Goal: Task Accomplishment & Management: Use online tool/utility

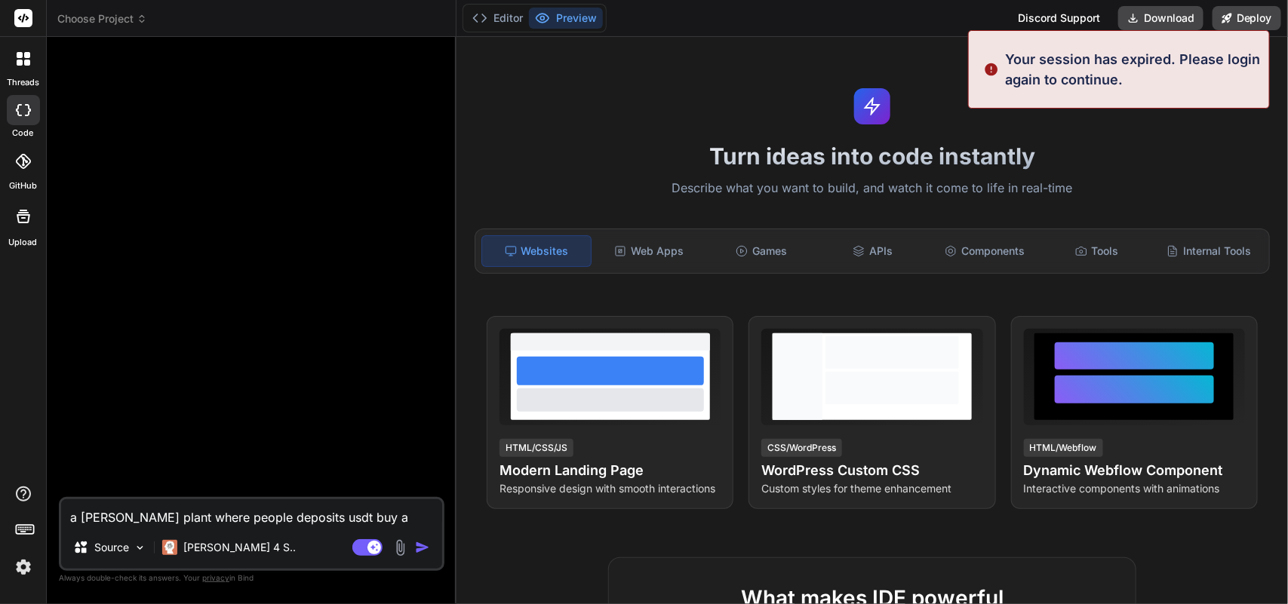
drag, startPoint x: 171, startPoint y: 519, endPoint x: 1, endPoint y: 521, distance: 170.5
click at [1, 521] on div "Your session has expired. Please login again to continue. threads code GitHub U…" at bounding box center [644, 302] width 1288 height 604
type textarea "x"
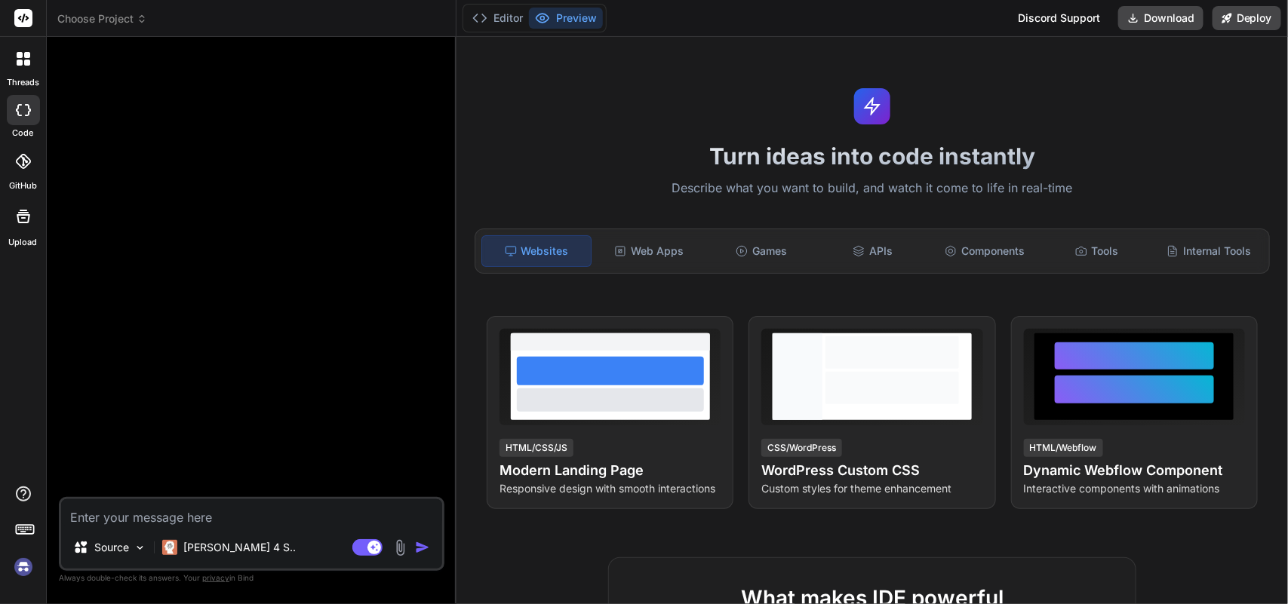
click at [24, 111] on icon at bounding box center [23, 110] width 15 height 12
click at [27, 66] on div at bounding box center [24, 59] width 32 height 32
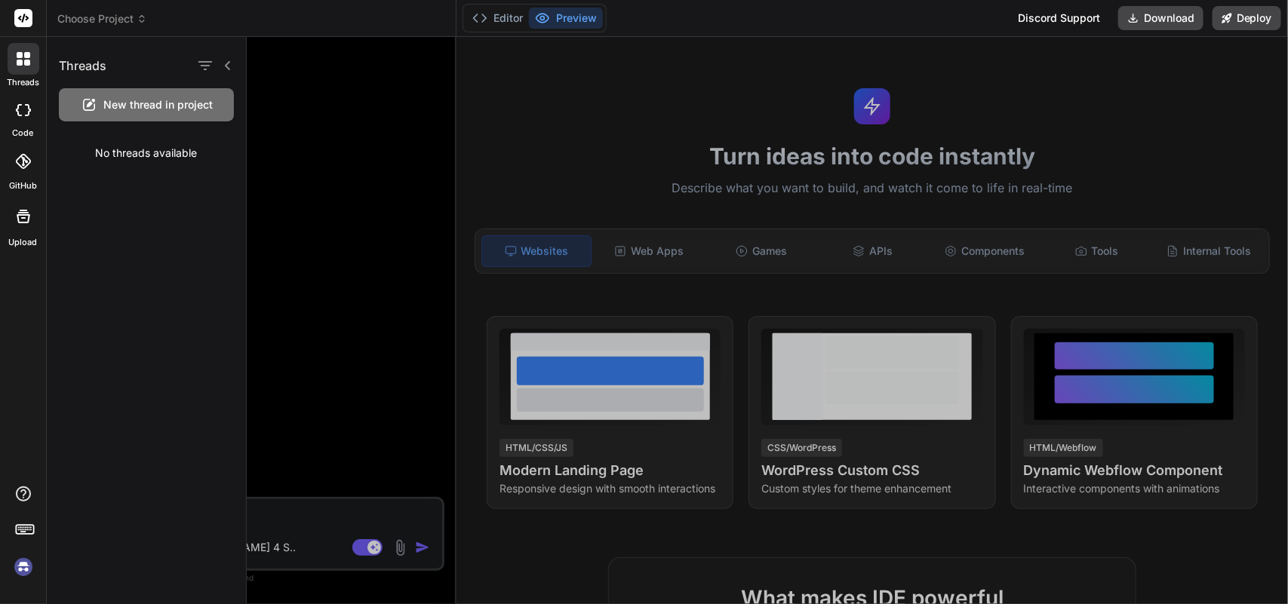
click at [28, 117] on div at bounding box center [23, 110] width 33 height 30
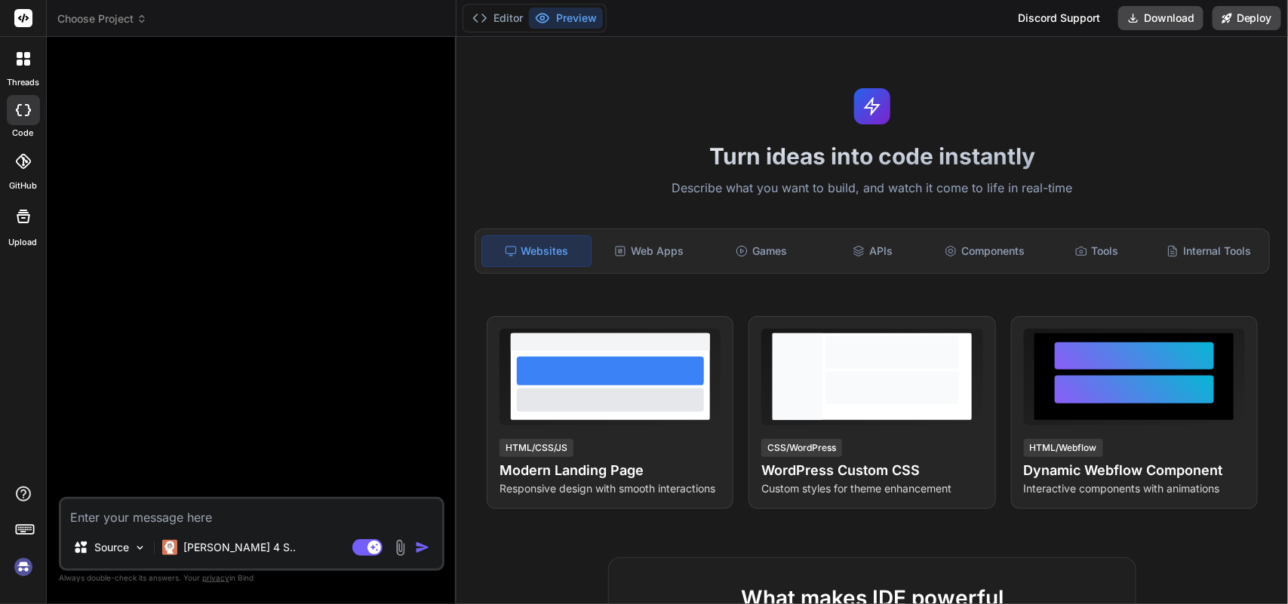
type textarea "x"
